Goal: Transaction & Acquisition: Purchase product/service

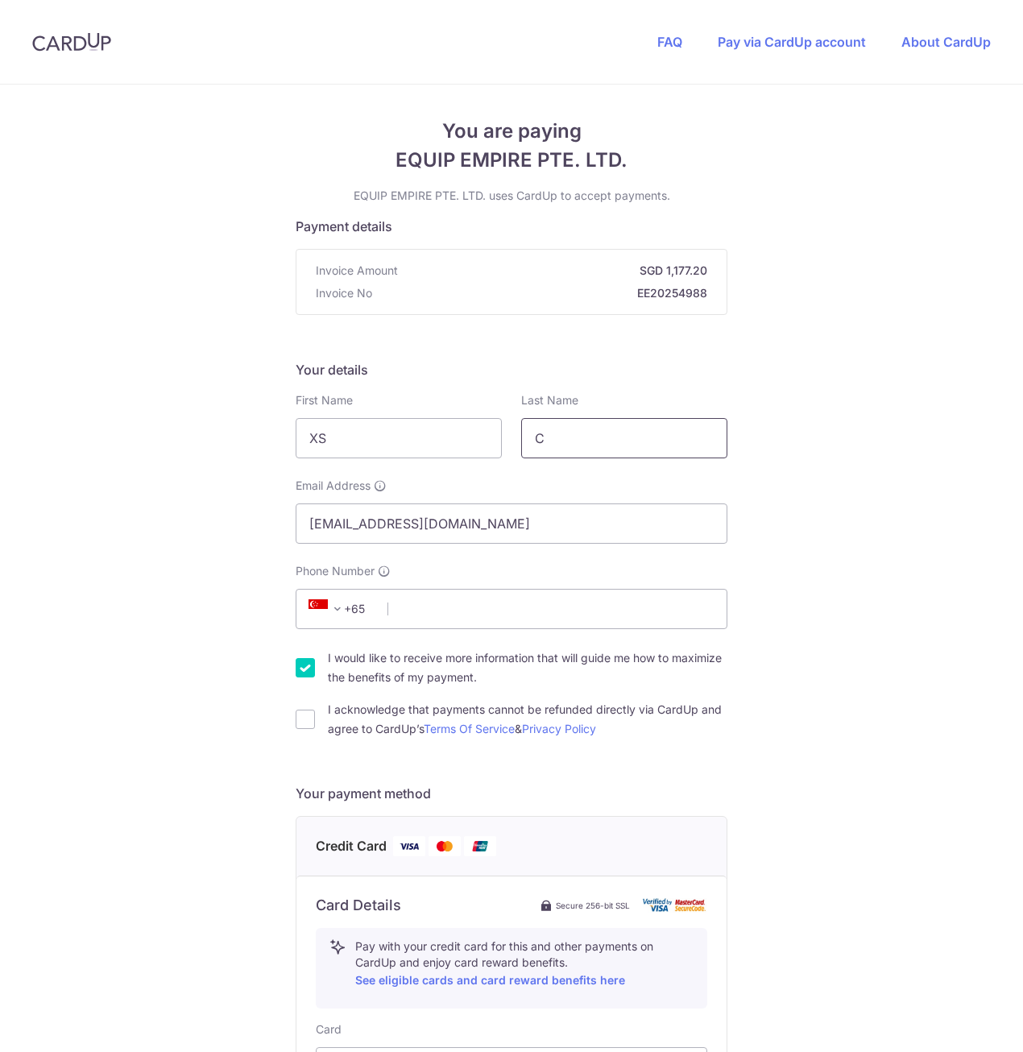
click at [568, 441] on input "C" at bounding box center [624, 438] width 206 height 40
type input "Cai"
click at [109, 546] on div "You are paying EQUIP EMPIRE PTE. LTD. EQUIP EMPIRE PTE. LTD. uses CardUp to acc…" at bounding box center [511, 832] width 1023 height 1494
click at [425, 605] on input "Phone Number" at bounding box center [511, 609] width 432 height 40
type input "92717574"
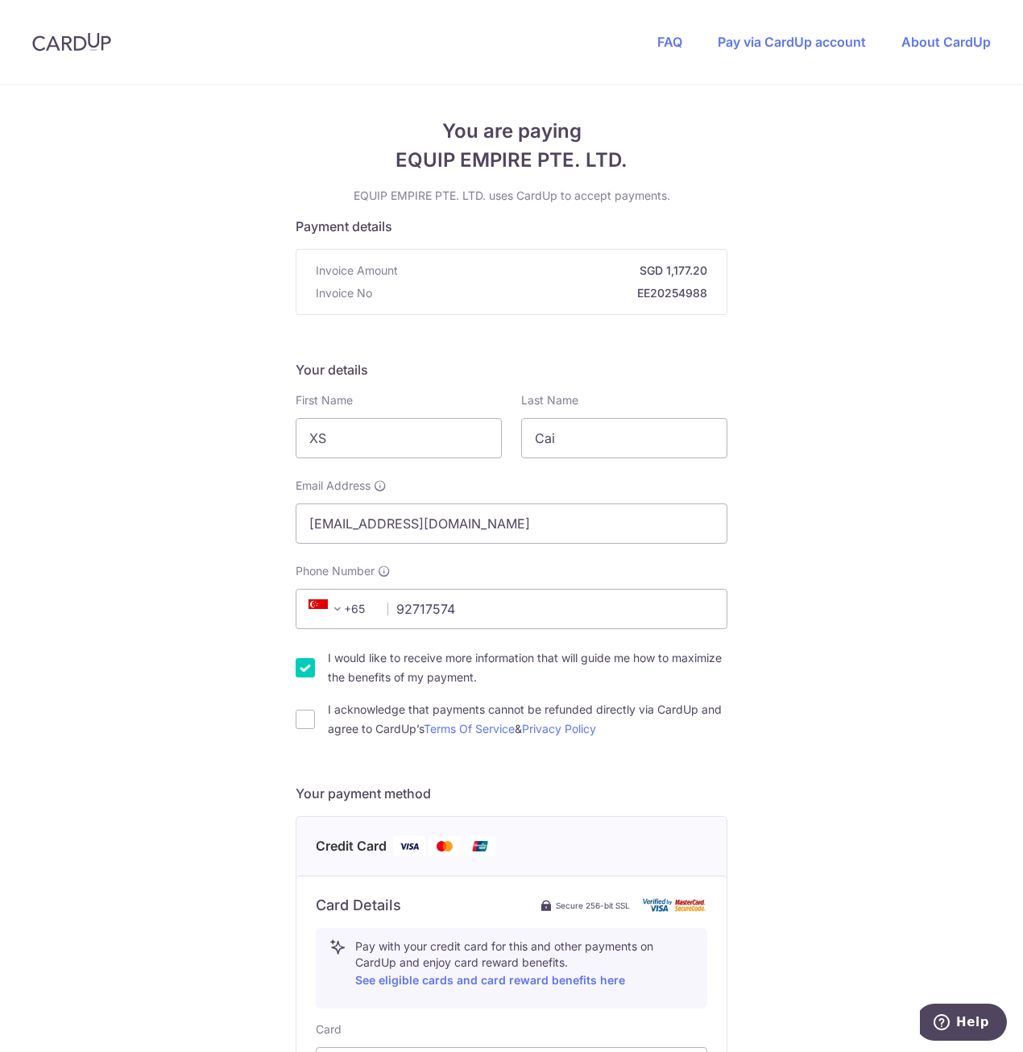
click at [102, 614] on div "You are paying EQUIP EMPIRE PTE. LTD. EQUIP EMPIRE PTE. LTD. uses CardUp to acc…" at bounding box center [511, 832] width 1023 height 1494
click at [298, 665] on input "I would like to receive more information that will guide me how to maximize the…" at bounding box center [304, 667] width 19 height 19
checkbox input "false"
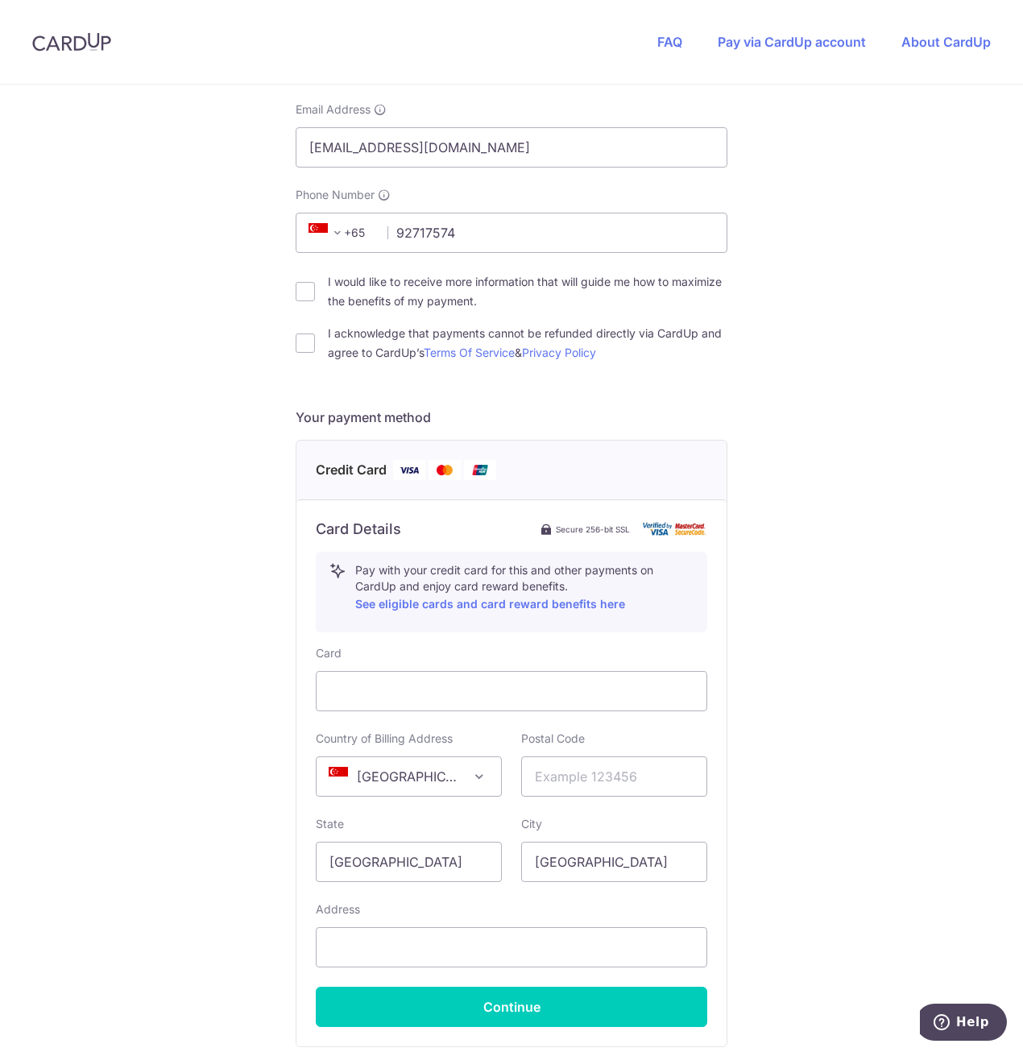
scroll to position [403, 0]
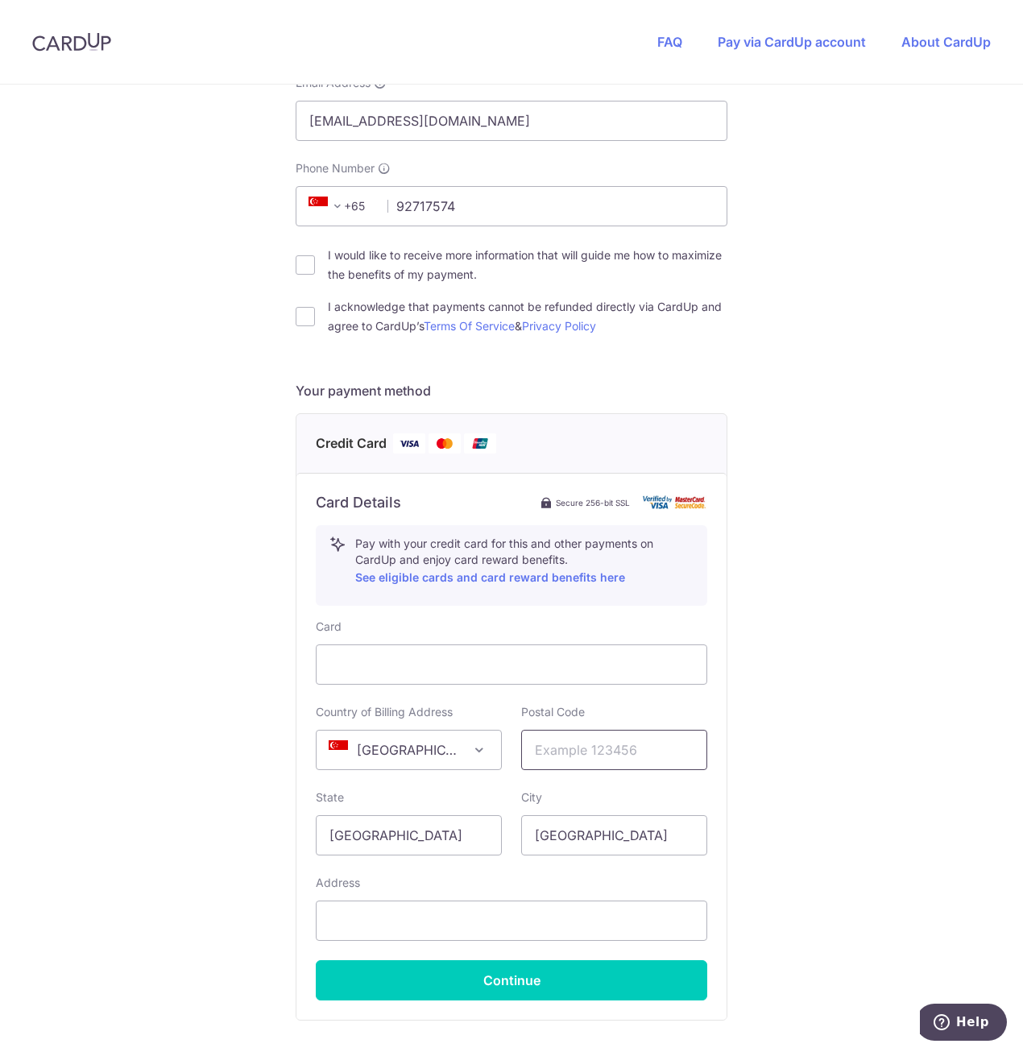
click at [545, 754] on input "text" at bounding box center [614, 749] width 186 height 40
type input "530132"
click at [122, 874] on div "You are paying EQUIP EMPIRE PTE. LTD. EQUIP EMPIRE PTE. LTD. uses CardUp to acc…" at bounding box center [511, 429] width 1023 height 1494
click at [400, 923] on input "text" at bounding box center [511, 920] width 391 height 40
type input "132 [PERSON_NAME] #08-402"
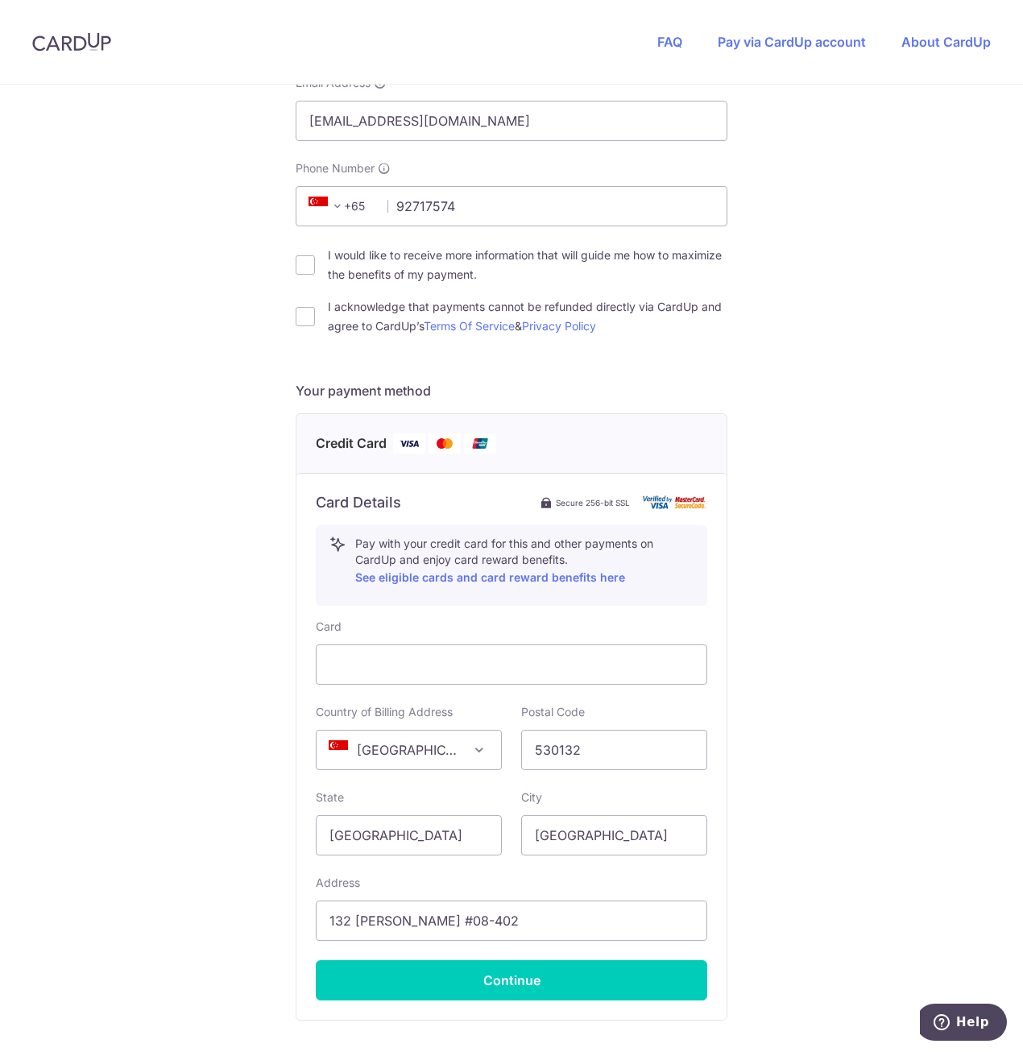
click at [894, 819] on div "You are paying EQUIP EMPIRE PTE. LTD. EQUIP EMPIRE PTE. LTD. uses CardUp to acc…" at bounding box center [511, 429] width 1023 height 1494
click at [511, 979] on button "Continue" at bounding box center [511, 980] width 391 height 40
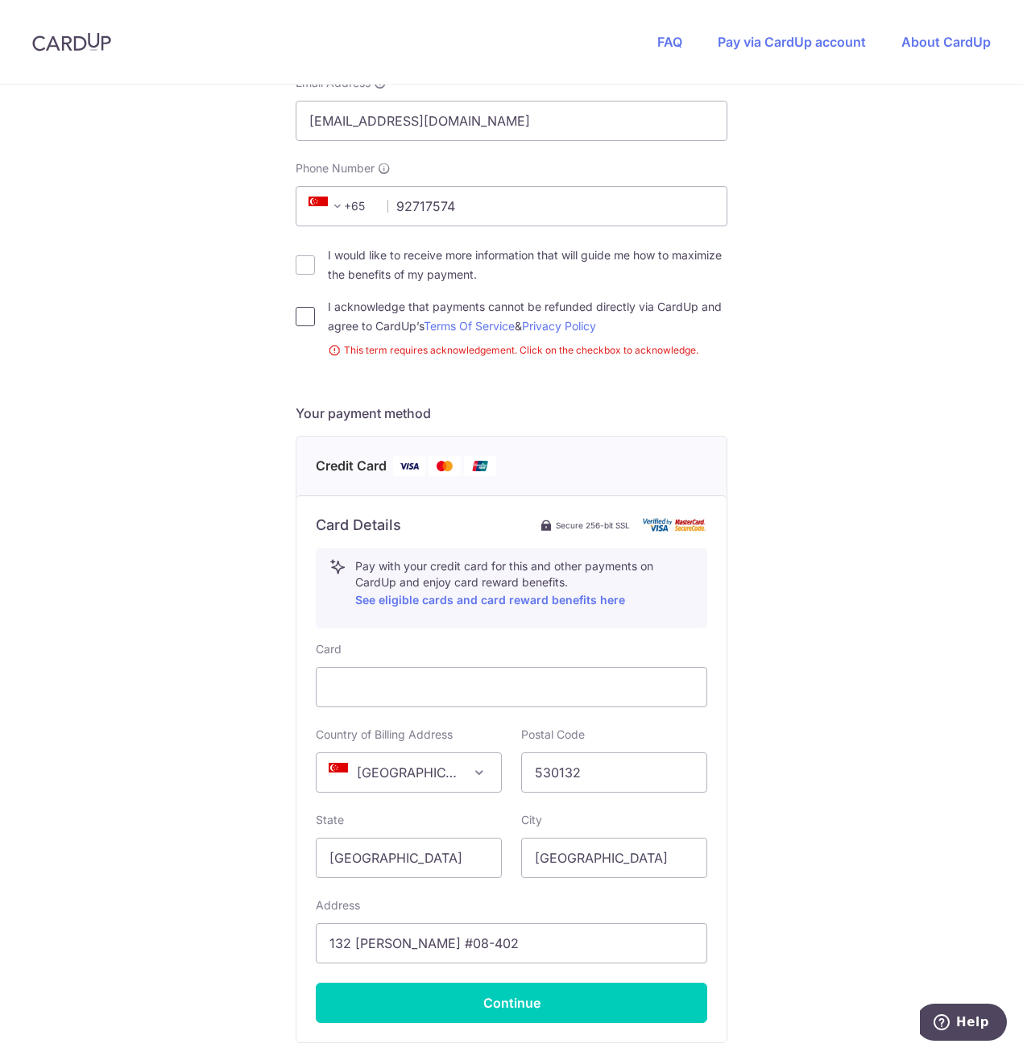
click at [306, 321] on input "I acknowledge that payments cannot be refunded directly via CardUp and agree to…" at bounding box center [304, 316] width 19 height 19
checkbox input "true"
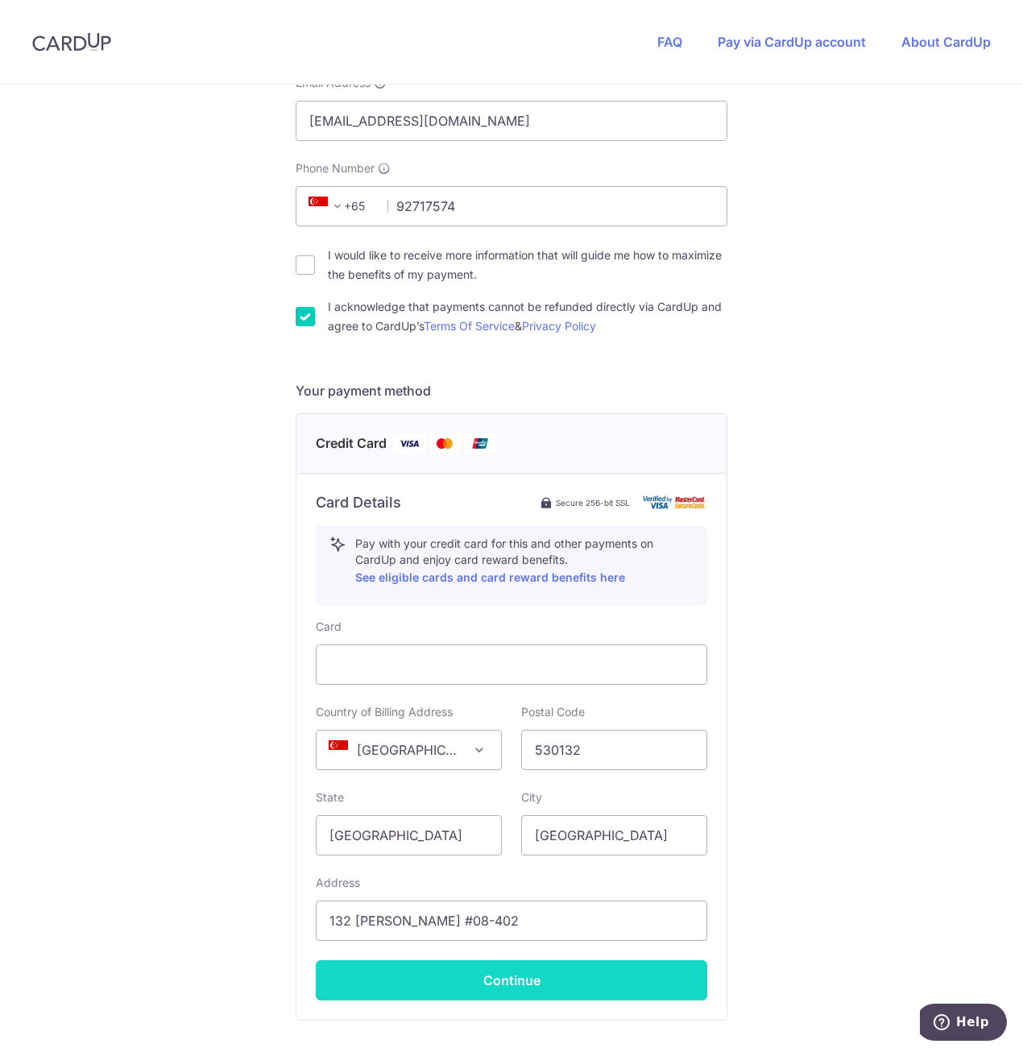
click at [431, 991] on button "Continue" at bounding box center [511, 980] width 391 height 40
type input "**** 4860"
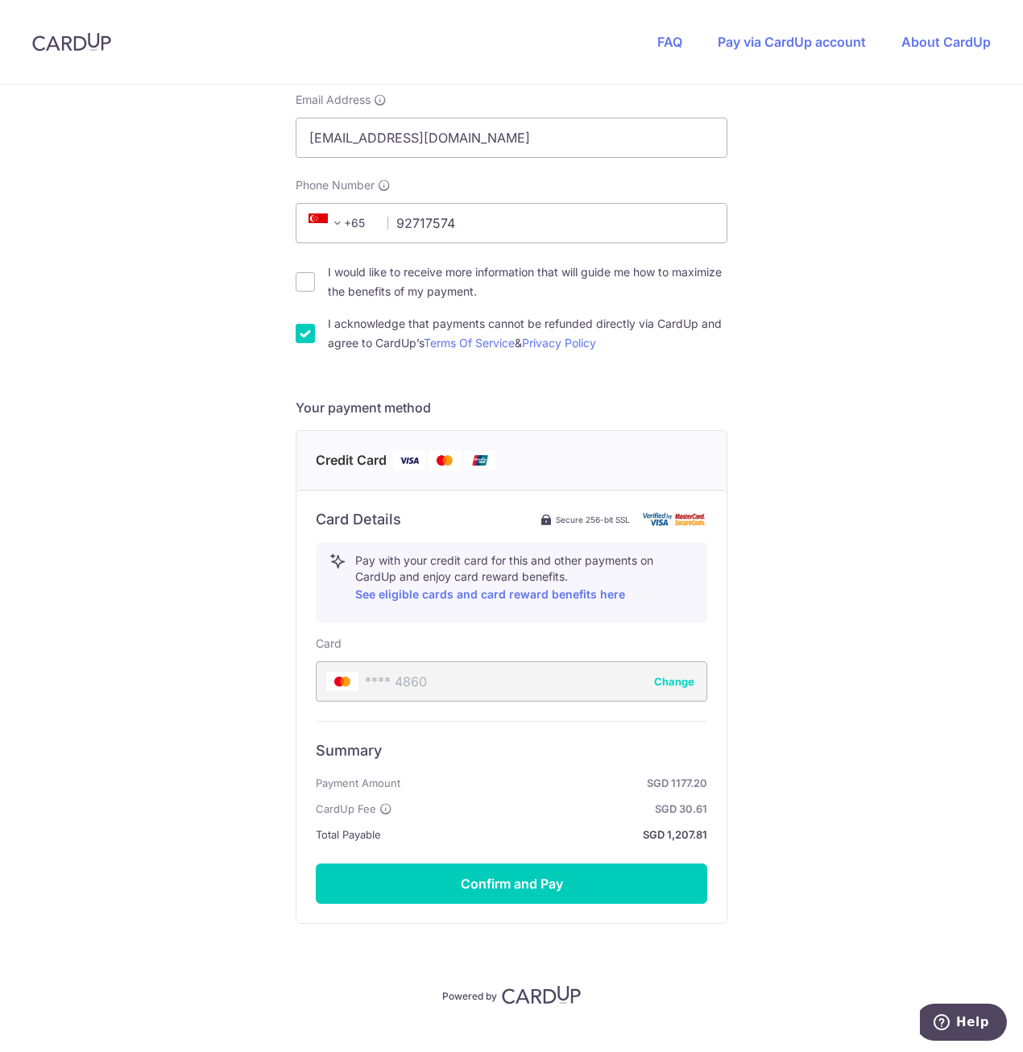
scroll to position [0, 0]
